Goal: Navigation & Orientation: Find specific page/section

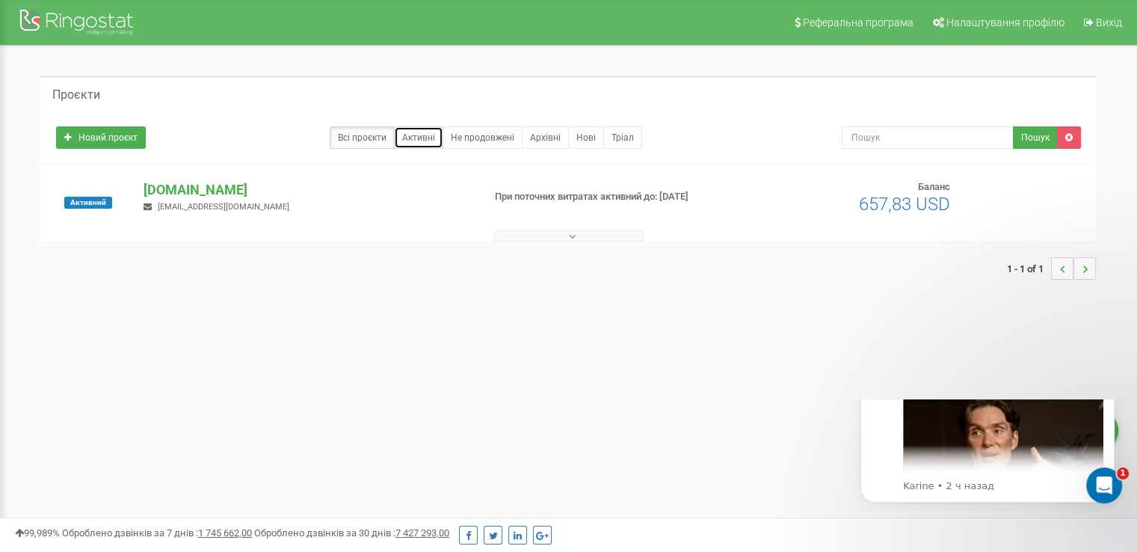
click at [420, 142] on link "Активні" at bounding box center [418, 137] width 49 height 22
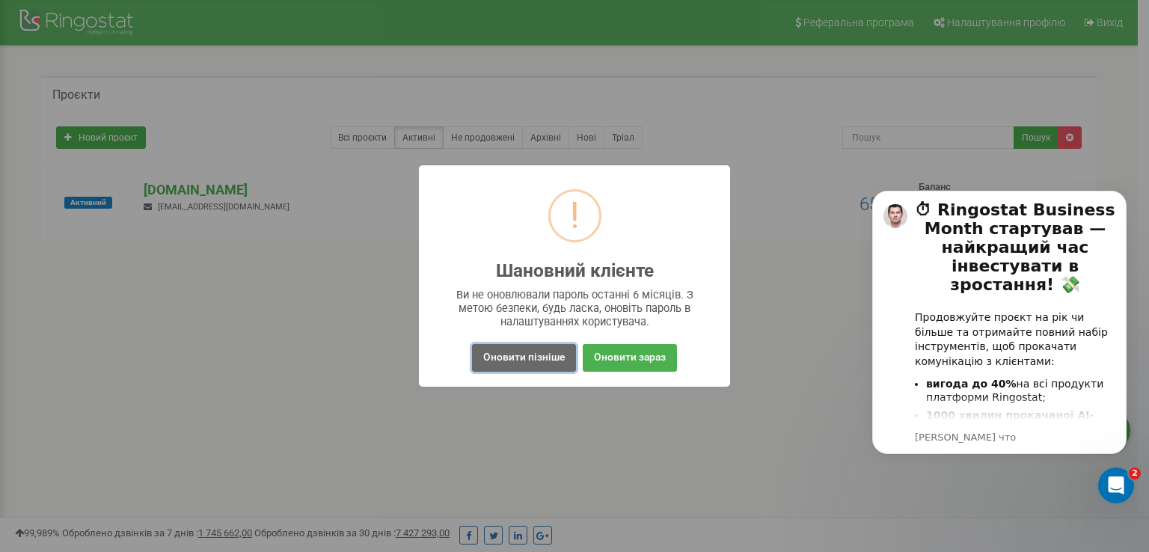
click at [537, 360] on button "Оновити пізніше" at bounding box center [524, 358] width 104 height 28
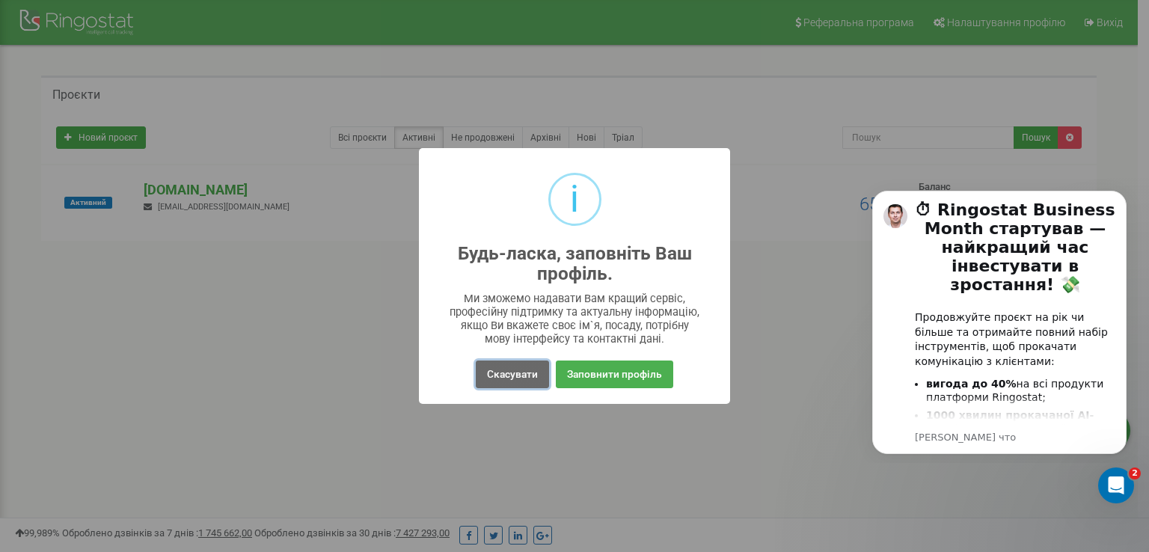
click at [523, 377] on button "Скасувати" at bounding box center [512, 374] width 73 height 28
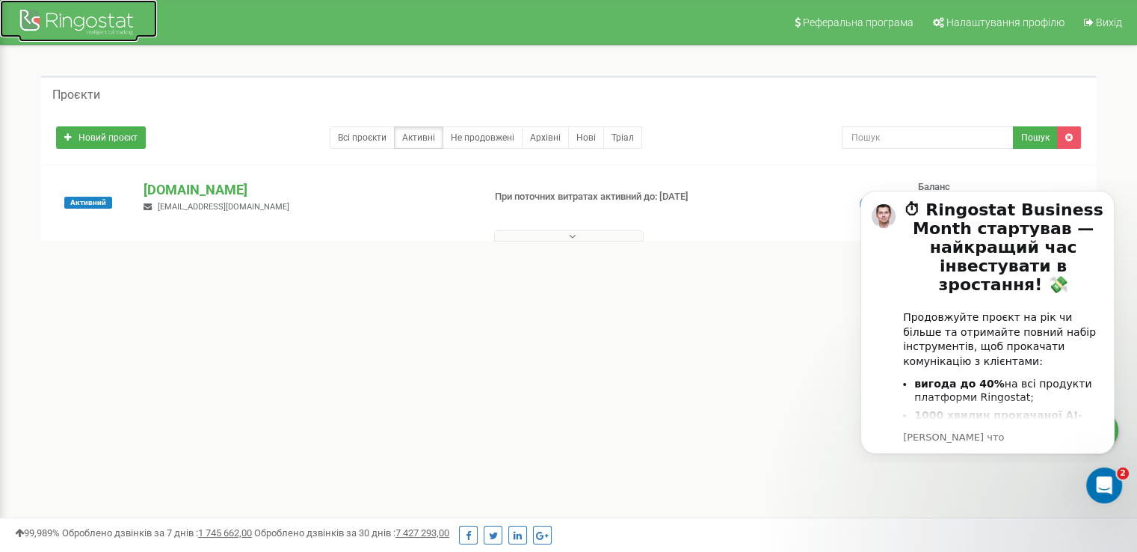
click at [105, 22] on div at bounding box center [79, 24] width 120 height 36
click at [1109, 192] on icon "Dismiss notification" at bounding box center [1111, 195] width 8 height 8
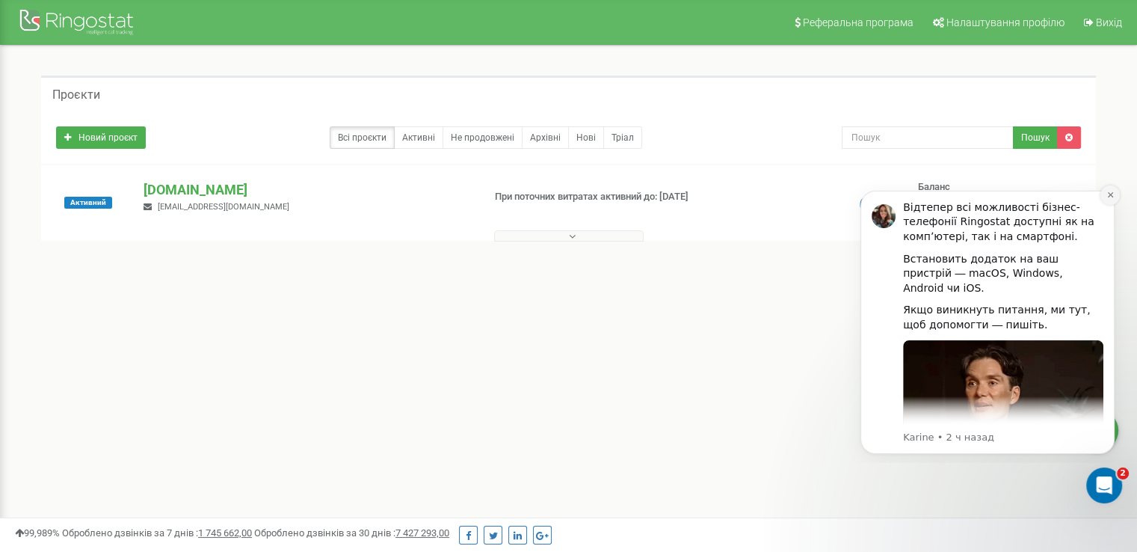
click at [1109, 194] on icon "Dismiss notification" at bounding box center [1110, 194] width 5 height 5
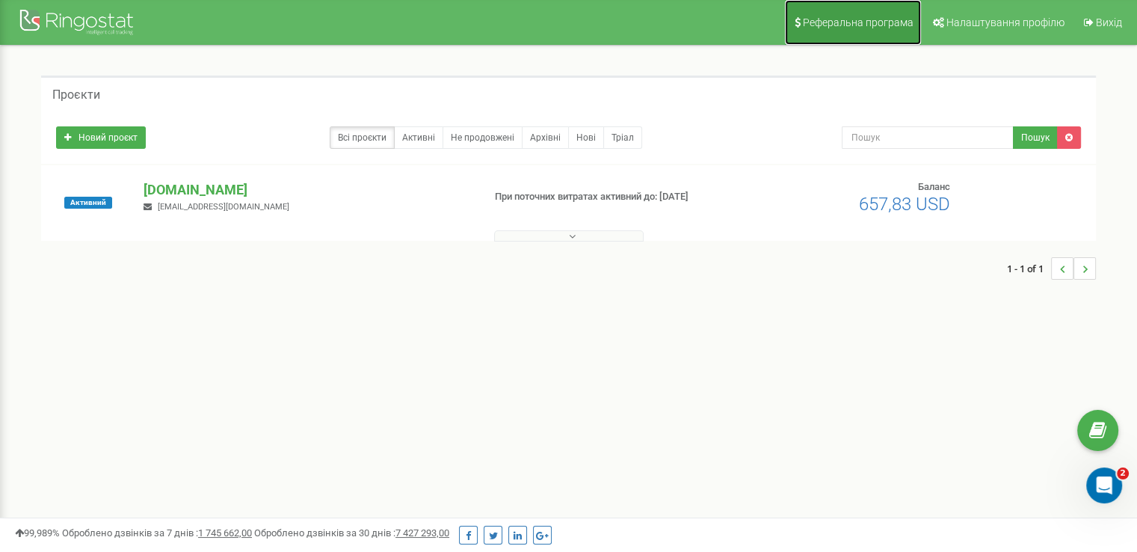
click at [864, 22] on span "Реферальна програма" at bounding box center [858, 22] width 111 height 12
